Goal: Find specific page/section

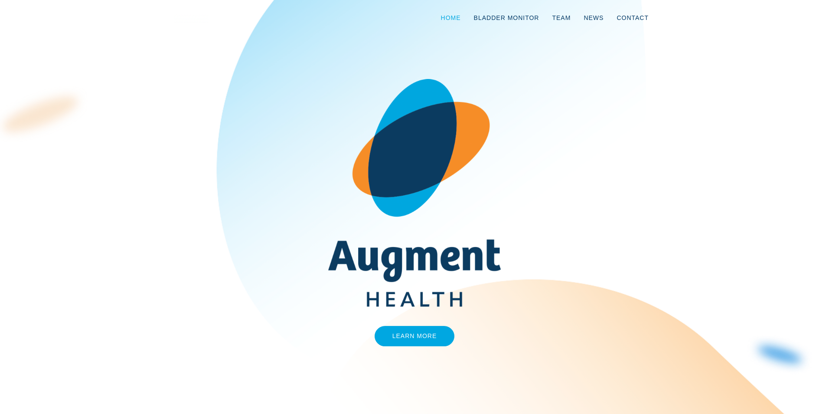
click at [458, 22] on link "Home" at bounding box center [451, 17] width 33 height 29
click at [406, 330] on link "Learn More" at bounding box center [415, 336] width 80 height 20
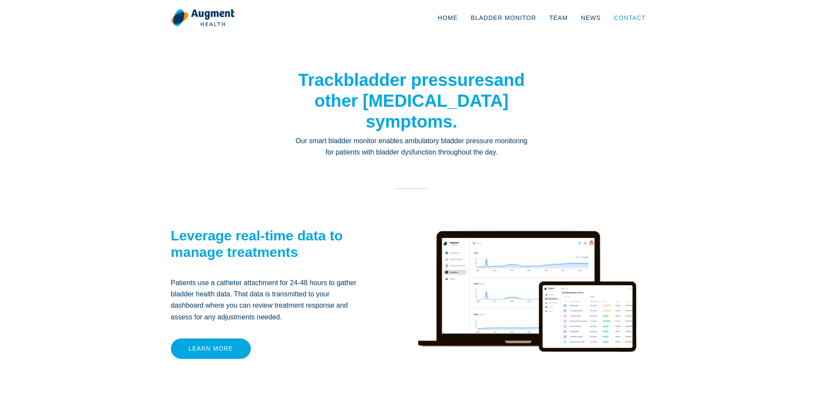
click at [632, 15] on link "Contact" at bounding box center [629, 17] width 45 height 29
